Goal: Complete application form: Complete application form

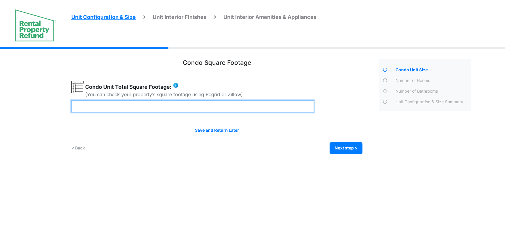
click at [210, 102] on input "number" at bounding box center [192, 106] width 242 height 12
click at [250, 105] on input "number" at bounding box center [192, 106] width 242 height 12
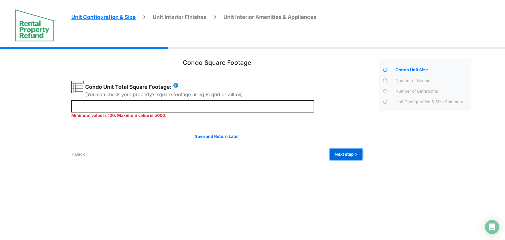
click at [351, 143] on div "Save and Return Later < Back Next step > Save and submit" at bounding box center [216, 146] width 291 height 27
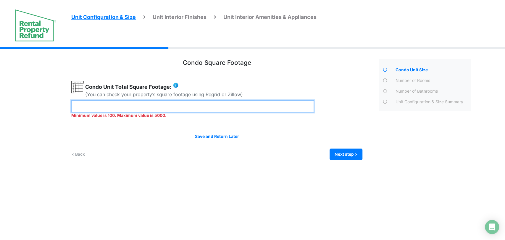
click at [214, 101] on input "**" at bounding box center [192, 106] width 242 height 12
type input "*"
type input "***"
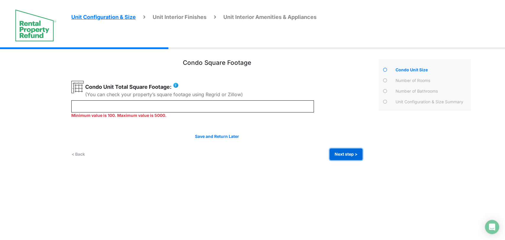
click at [347, 156] on div "Condo Square Footage *** Next step >" at bounding box center [273, 108] width 404 height 122
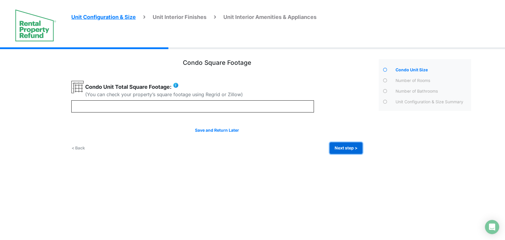
click at [341, 148] on button "Next step >" at bounding box center [345, 148] width 33 height 12
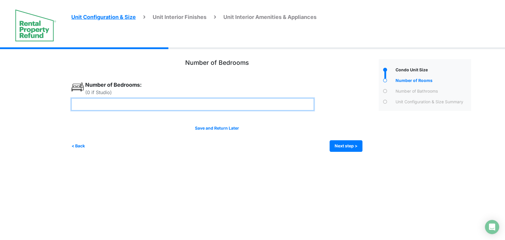
click at [190, 103] on input "number" at bounding box center [192, 104] width 242 height 12
type input "*"
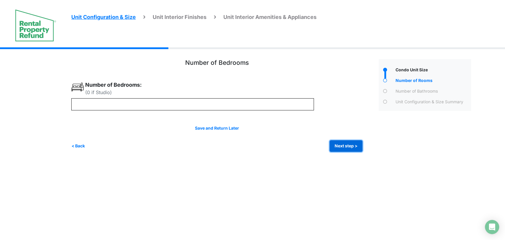
click at [352, 145] on button "Next step >" at bounding box center [345, 146] width 33 height 12
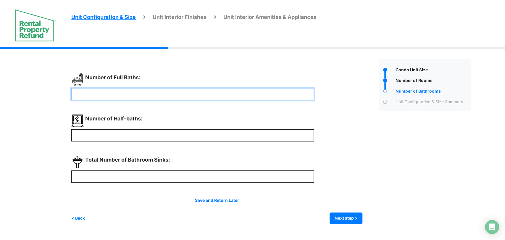
click at [193, 95] on input "number" at bounding box center [192, 94] width 242 height 12
click at [340, 138] on div "Number of Half-baths:" at bounding box center [216, 127] width 291 height 27
click at [251, 93] on input "number" at bounding box center [192, 94] width 242 height 12
type input "*"
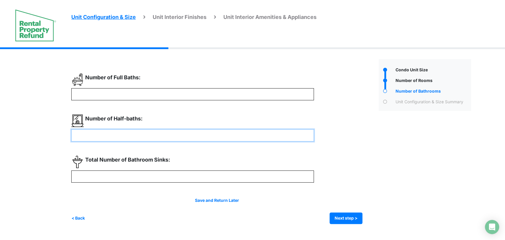
click at [222, 133] on input "number" at bounding box center [192, 135] width 242 height 12
type input "*"
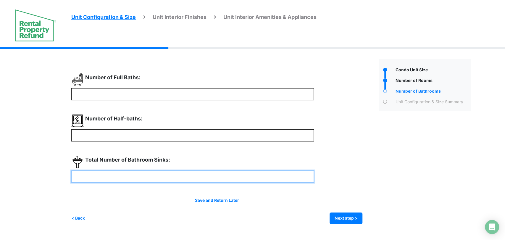
click at [203, 175] on input "number" at bounding box center [192, 176] width 242 height 12
type input "**"
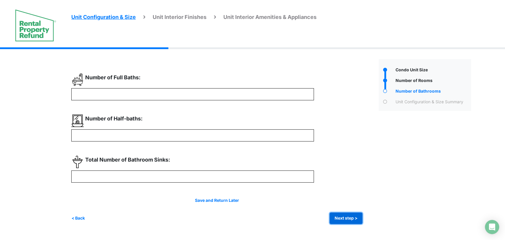
click at [331, 218] on button "Next step >" at bounding box center [345, 218] width 33 height 12
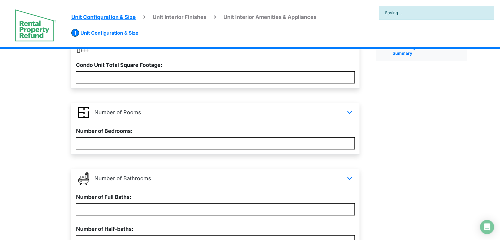
scroll to position [146, 0]
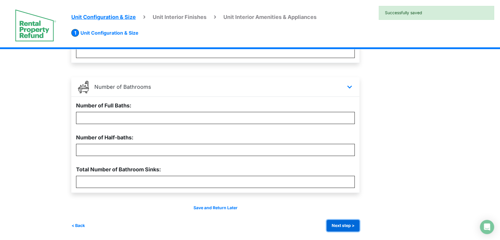
click at [349, 225] on button "Next step >" at bounding box center [342, 226] width 33 height 12
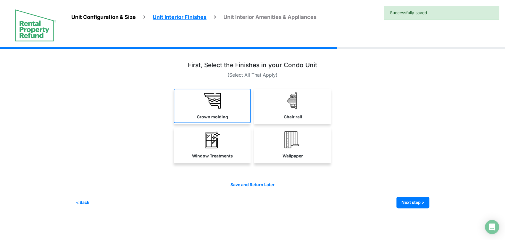
click at [205, 107] on img at bounding box center [212, 100] width 17 height 17
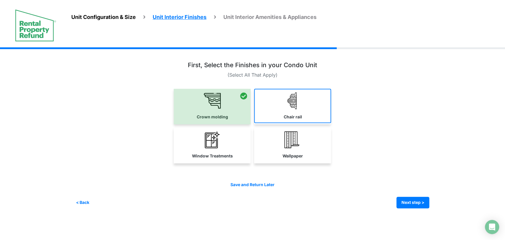
click at [276, 116] on link "Chair rail" at bounding box center [292, 106] width 77 height 34
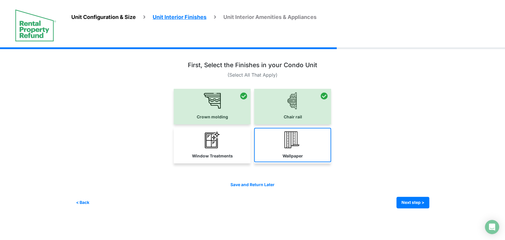
click at [302, 148] on link "Wallpaper" at bounding box center [292, 145] width 77 height 34
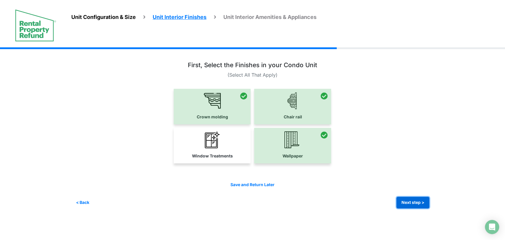
click at [406, 198] on button "Next step >" at bounding box center [412, 203] width 33 height 12
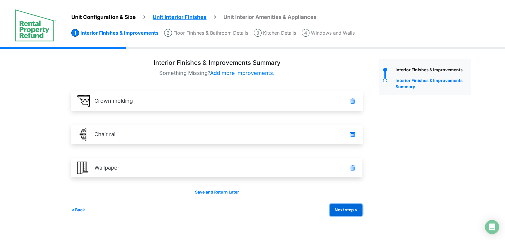
click at [351, 209] on button "Next step >" at bounding box center [345, 210] width 33 height 12
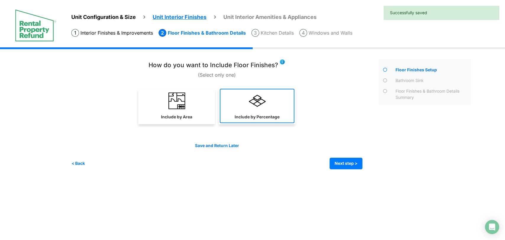
click at [260, 114] on label "Include by Percentage" at bounding box center [256, 117] width 45 height 6
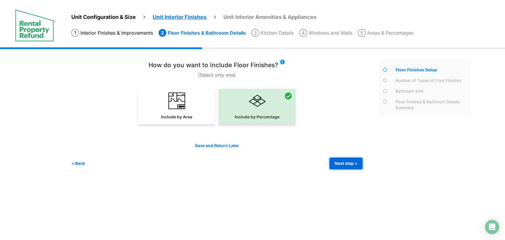
click at [341, 167] on button "Next step >" at bounding box center [345, 164] width 33 height 12
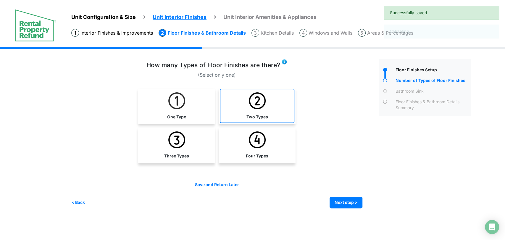
click at [255, 108] on img at bounding box center [257, 100] width 17 height 17
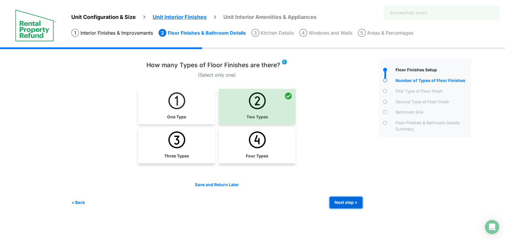
click at [343, 201] on button "Next step >" at bounding box center [345, 203] width 33 height 12
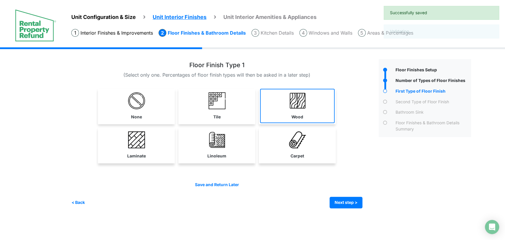
click at [281, 103] on link "Wood" at bounding box center [297, 106] width 75 height 34
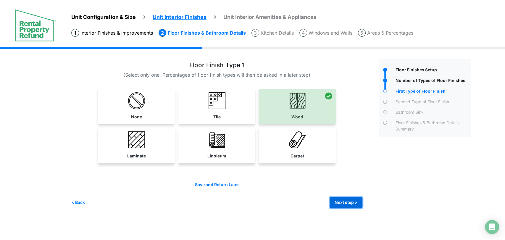
click at [346, 204] on button "Next step >" at bounding box center [345, 203] width 33 height 12
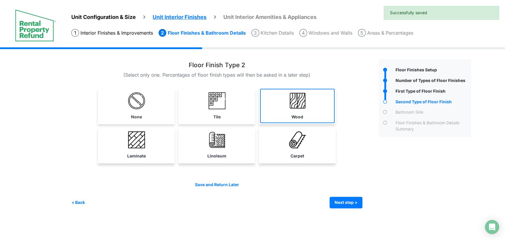
click at [294, 115] on label "Wood" at bounding box center [297, 117] width 12 height 6
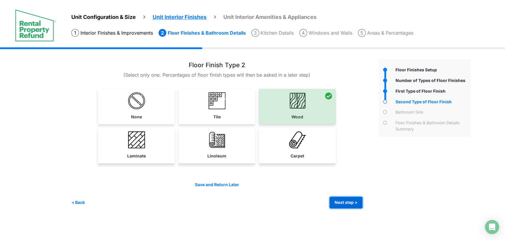
click at [339, 200] on button "Next step >" at bounding box center [345, 203] width 33 height 12
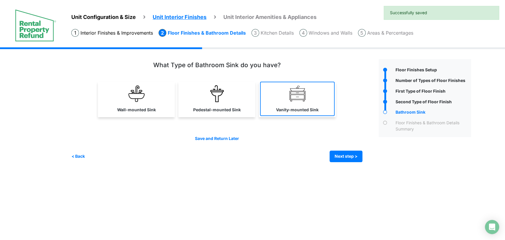
click at [270, 108] on link "Vanity-mounted Sink" at bounding box center [297, 99] width 75 height 34
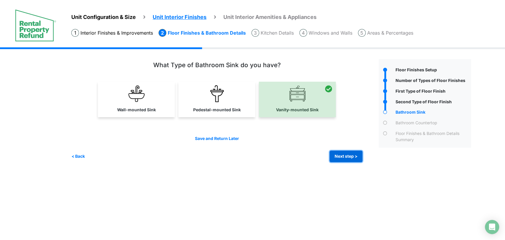
click at [342, 155] on button "Next step >" at bounding box center [345, 156] width 33 height 12
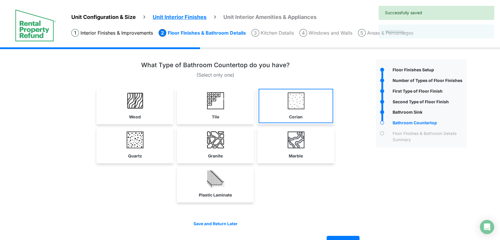
click at [299, 122] on div "Corian" at bounding box center [295, 106] width 77 height 35
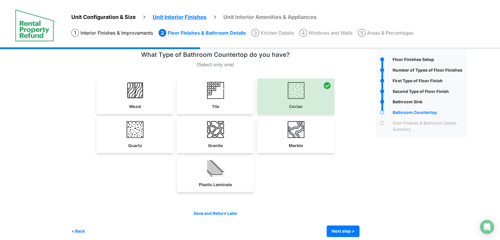
scroll to position [16, 0]
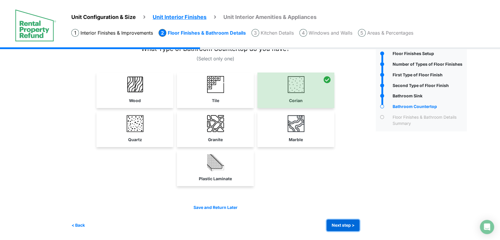
click at [346, 227] on button "Next step >" at bounding box center [342, 225] width 33 height 12
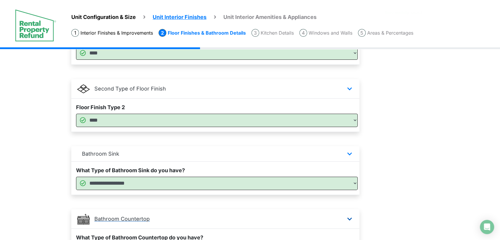
scroll to position [282, 0]
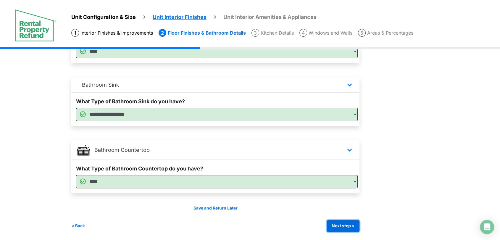
click at [341, 224] on button "Next step >" at bounding box center [342, 226] width 33 height 12
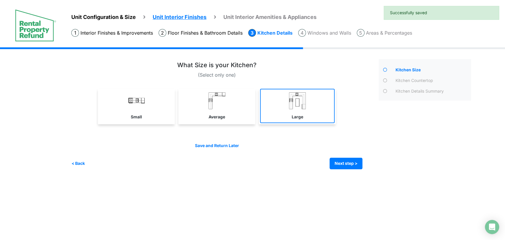
click at [283, 99] on link "Large" at bounding box center [297, 106] width 75 height 34
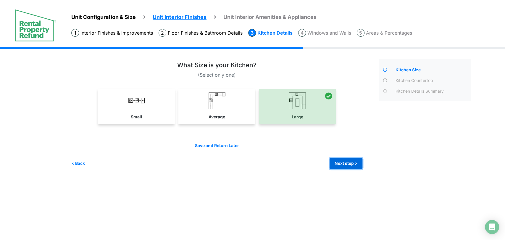
click at [337, 160] on button "Next step >" at bounding box center [345, 164] width 33 height 12
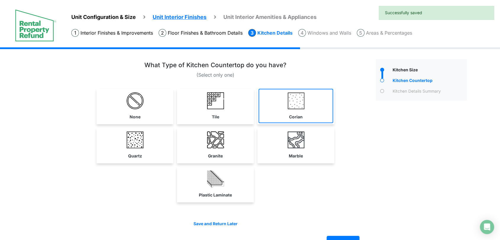
click at [296, 105] on img at bounding box center [295, 100] width 17 height 17
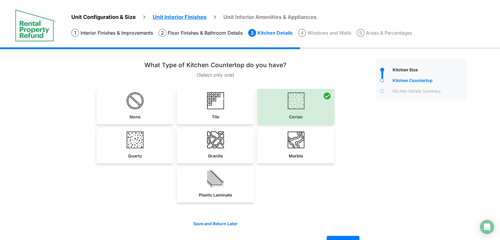
scroll to position [16, 0]
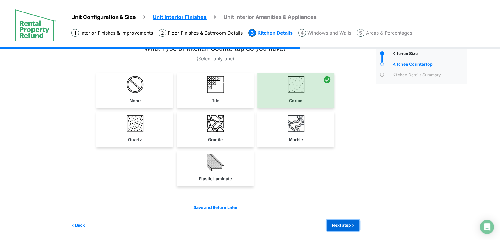
click at [339, 220] on button "Next step >" at bounding box center [342, 225] width 33 height 12
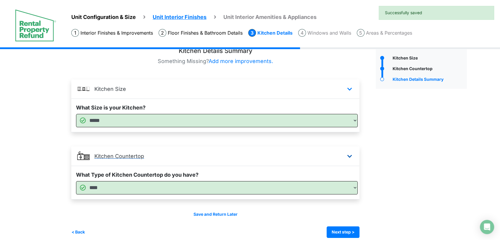
scroll to position [18, 0]
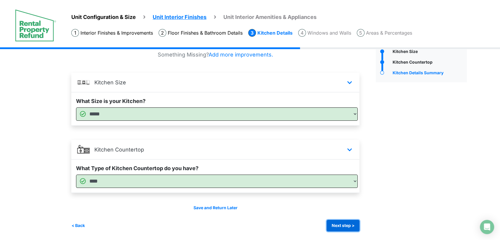
click at [344, 224] on button "Next step >" at bounding box center [342, 226] width 33 height 12
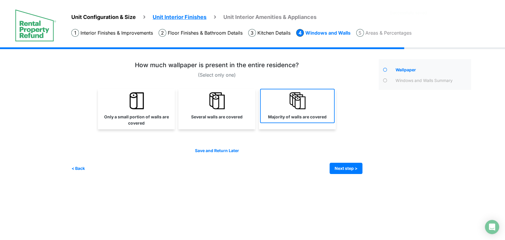
click at [292, 111] on link "Majority of walls are covered" at bounding box center [297, 106] width 75 height 34
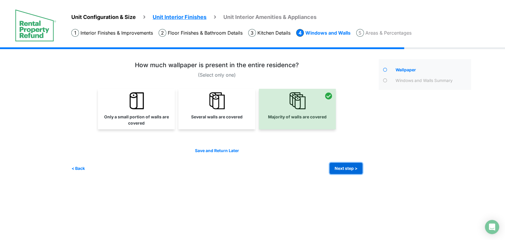
click at [335, 168] on button "Next step >" at bounding box center [345, 169] width 33 height 12
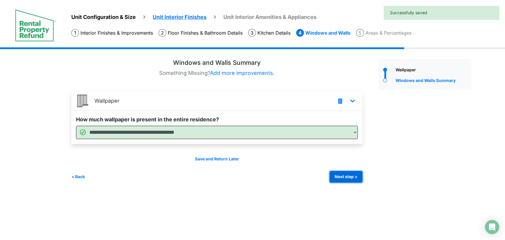
click at [341, 180] on button "Next step >" at bounding box center [345, 177] width 33 height 12
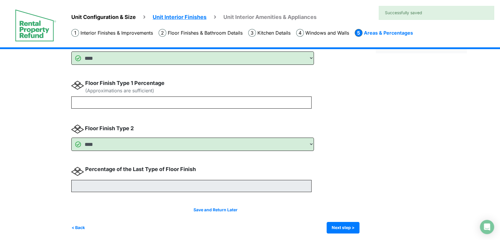
scroll to position [39, 0]
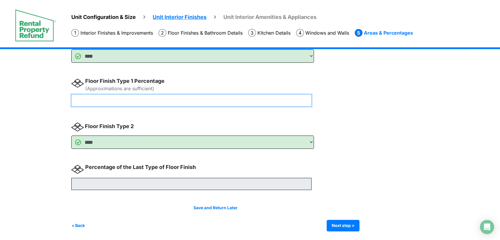
click at [169, 101] on input "number" at bounding box center [191, 100] width 240 height 12
type input "**"
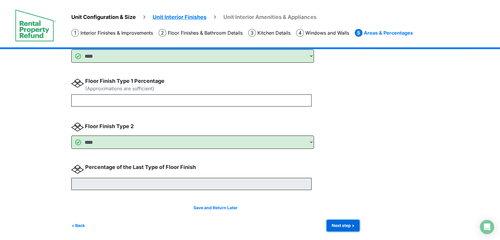
type input "**"
click at [348, 224] on button "Next step >" at bounding box center [342, 226] width 33 height 12
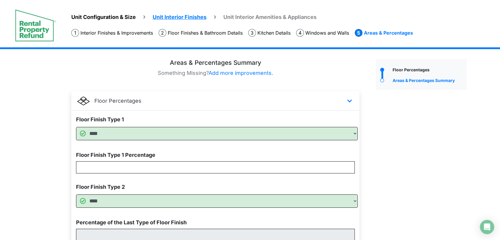
click at [37, 31] on img at bounding box center [36, 25] width 42 height 33
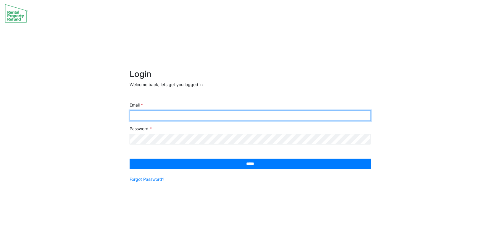
click at [190, 116] on input "Email" at bounding box center [249, 115] width 241 height 10
type input "**********"
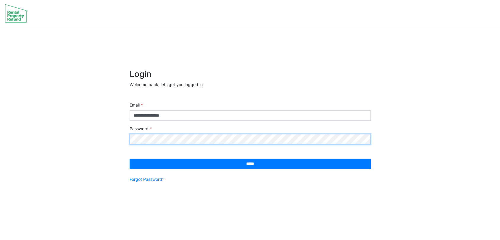
click at [129, 158] on input "*****" at bounding box center [249, 163] width 241 height 10
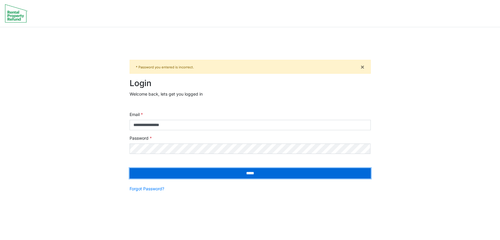
click at [195, 175] on input "*****" at bounding box center [249, 173] width 241 height 10
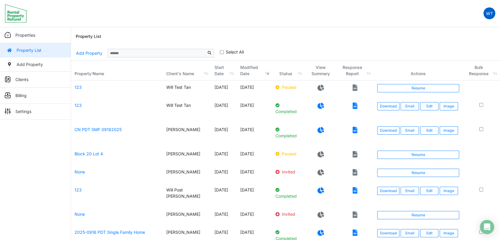
click at [491, 18] on link "WT" at bounding box center [489, 13] width 12 height 12
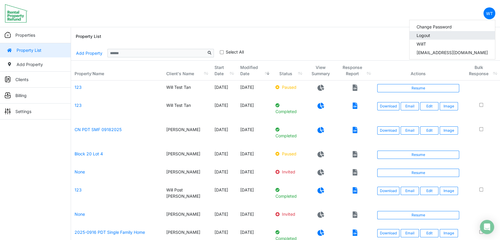
click at [466, 37] on link "Logout" at bounding box center [451, 35] width 85 height 9
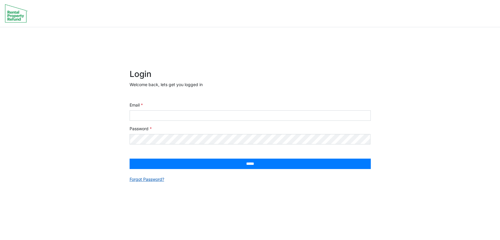
click at [153, 179] on link "Forgot Password?" at bounding box center [146, 179] width 35 height 6
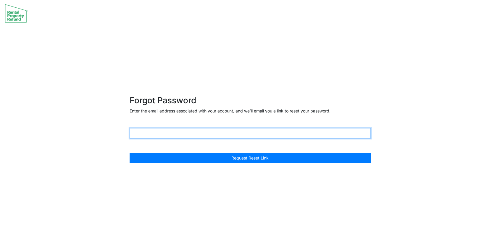
click at [175, 137] on input "text" at bounding box center [249, 133] width 241 height 10
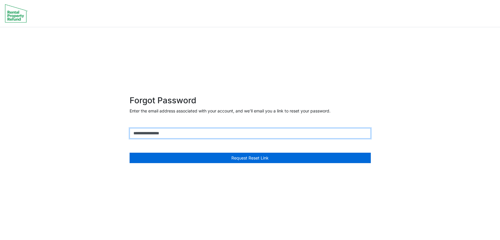
type input "**********"
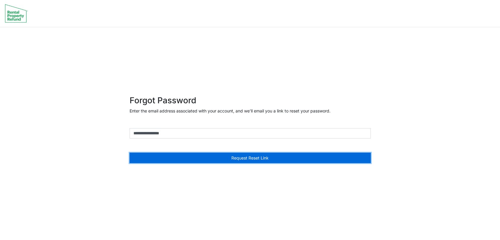
click at [193, 158] on button "Request Reset Link" at bounding box center [249, 158] width 241 height 10
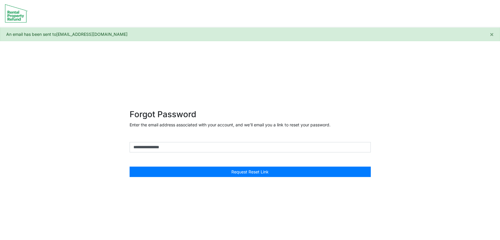
click at [20, 15] on img at bounding box center [16, 13] width 23 height 19
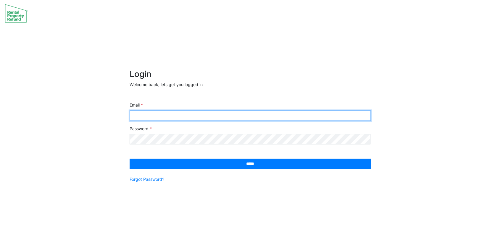
click at [168, 115] on input "Email" at bounding box center [249, 115] width 241 height 10
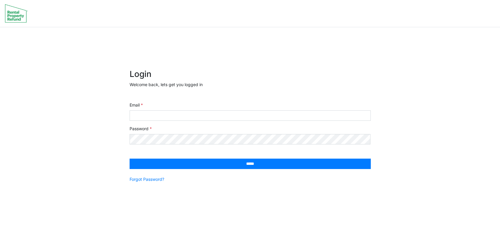
click at [99, 128] on div "× Login Welcome back, lets get you logged in Email Password ***** Forgot Passwo…" at bounding box center [250, 136] width 500 height 218
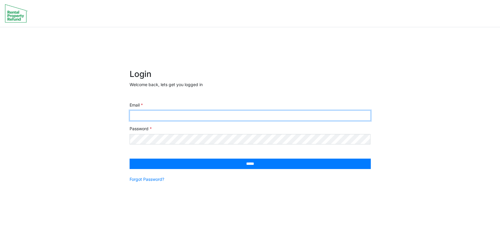
click at [174, 119] on input "Email" at bounding box center [249, 115] width 241 height 10
type input "**********"
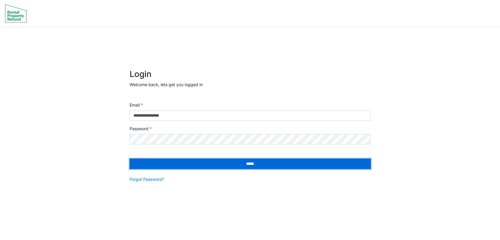
click at [208, 161] on input "*****" at bounding box center [249, 163] width 241 height 10
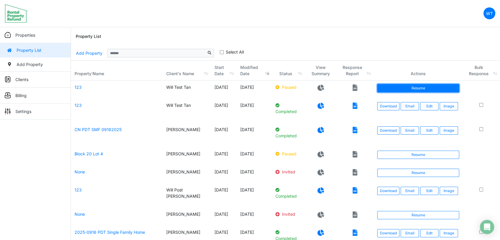
click at [420, 90] on link "Resume" at bounding box center [418, 88] width 82 height 8
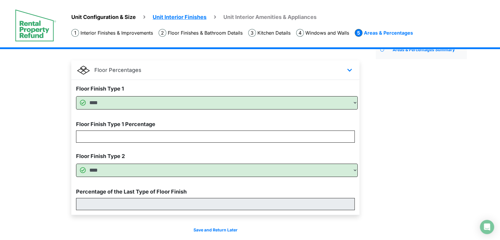
scroll to position [53, 0]
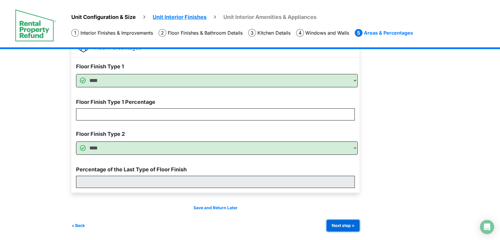
click at [345, 226] on button "Next step >" at bounding box center [342, 226] width 33 height 12
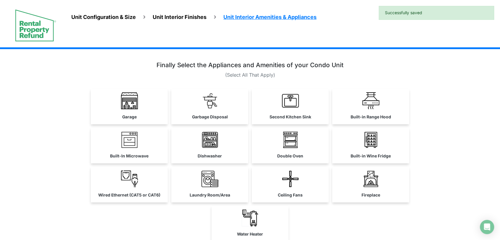
drag, startPoint x: 192, startPoint y: 107, endPoint x: 196, endPoint y: 106, distance: 4.3
click at [192, 107] on link "Garbage Disposal" at bounding box center [209, 106] width 77 height 34
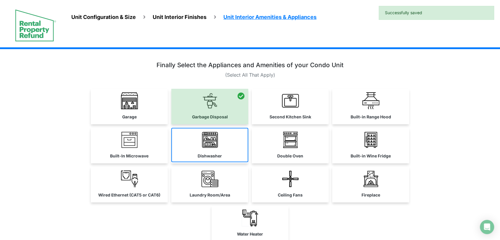
click at [227, 149] on link "Dishwasher" at bounding box center [209, 145] width 77 height 34
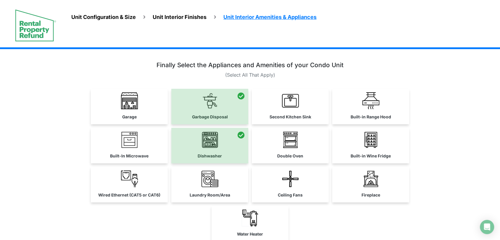
click at [225, 192] on label "Laundry Room/Area" at bounding box center [210, 195] width 41 height 6
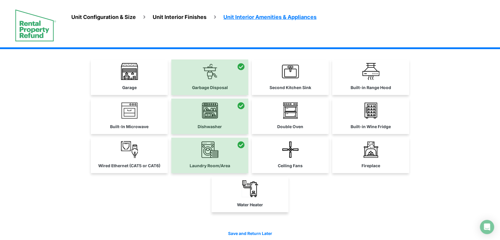
scroll to position [55, 0]
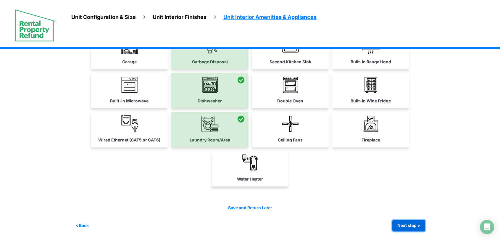
click at [410, 222] on button "Next step >" at bounding box center [408, 226] width 33 height 12
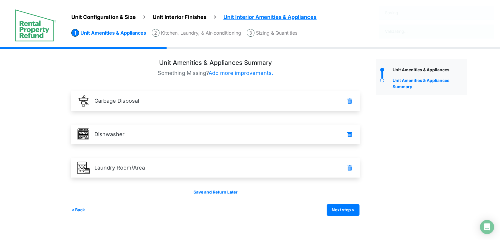
scroll to position [0, 0]
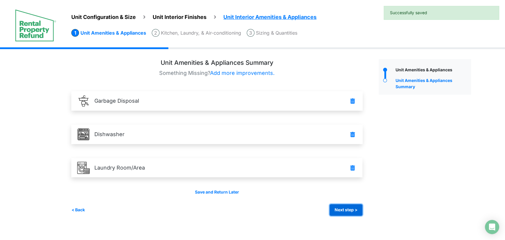
click at [342, 208] on button "Next step >" at bounding box center [345, 210] width 33 height 12
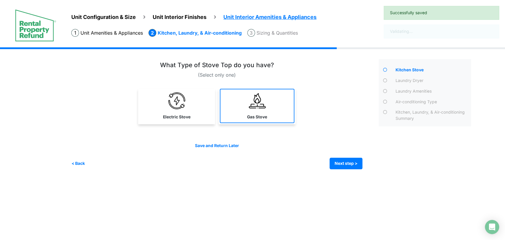
click at [263, 109] on link "Gas Stove" at bounding box center [257, 106] width 75 height 34
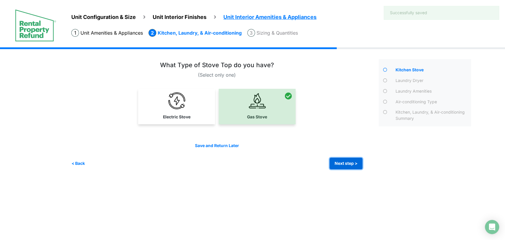
click at [341, 163] on button "Next step >" at bounding box center [345, 164] width 33 height 12
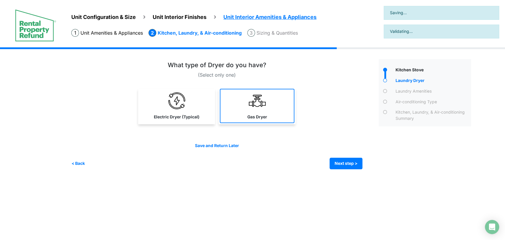
click at [232, 107] on link "Gas Dryer" at bounding box center [257, 106] width 75 height 34
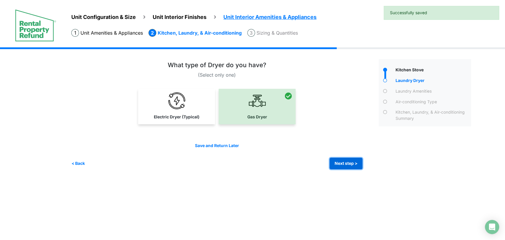
click at [336, 159] on button "Next step >" at bounding box center [345, 164] width 33 height 12
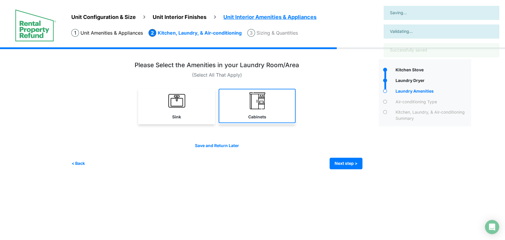
click at [271, 121] on link "Cabinets" at bounding box center [256, 106] width 77 height 34
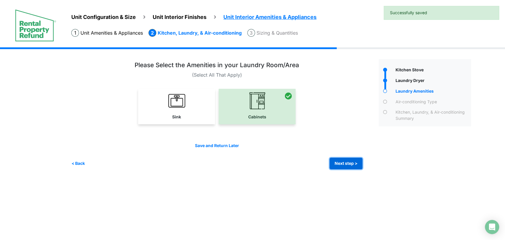
click at [338, 169] on button "Next step >" at bounding box center [345, 164] width 33 height 12
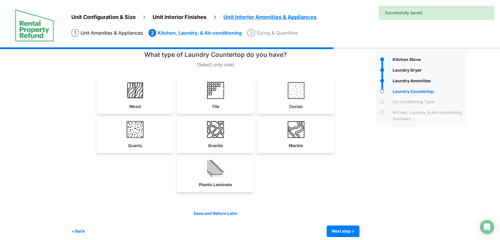
scroll to position [16, 0]
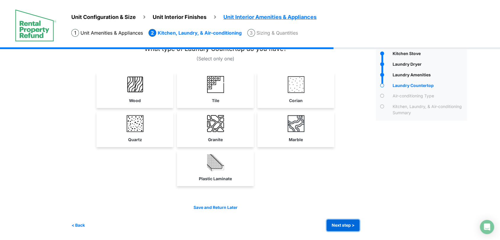
click at [341, 223] on button "Next step >" at bounding box center [342, 225] width 33 height 12
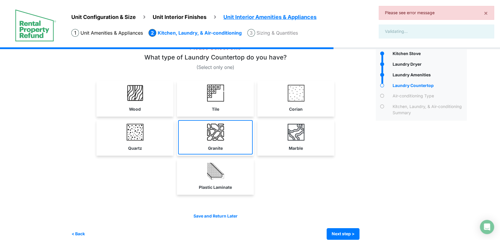
click at [218, 131] on img at bounding box center [215, 132] width 17 height 17
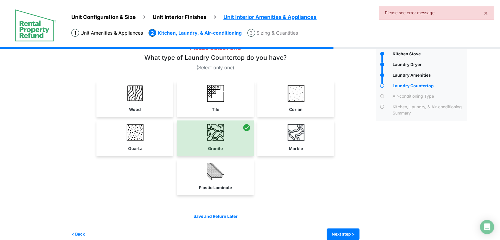
scroll to position [25, 0]
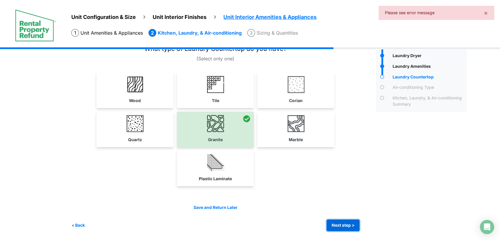
click at [343, 226] on button "Next step >" at bounding box center [342, 225] width 33 height 12
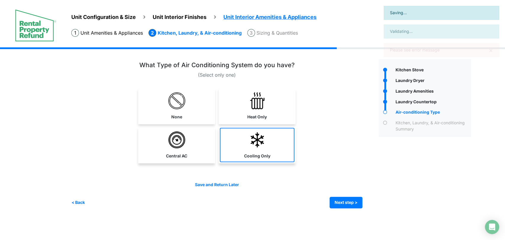
click at [255, 147] on img at bounding box center [257, 139] width 17 height 17
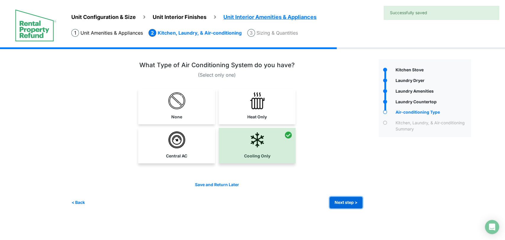
click at [341, 202] on button "Next step >" at bounding box center [345, 203] width 33 height 12
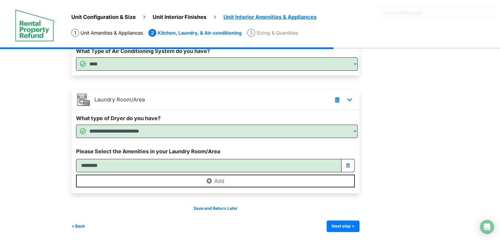
scroll to position [199, 0]
click at [347, 225] on button "Next step >" at bounding box center [342, 226] width 33 height 12
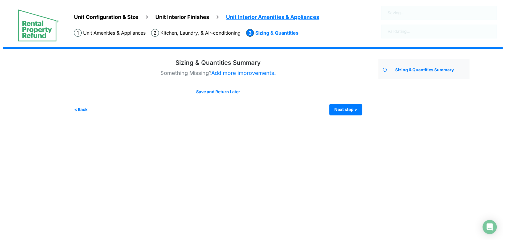
scroll to position [0, 0]
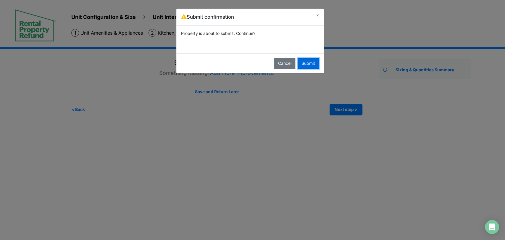
click at [312, 64] on button "Submit" at bounding box center [307, 63] width 21 height 10
